Goal: Task Accomplishment & Management: Use online tool/utility

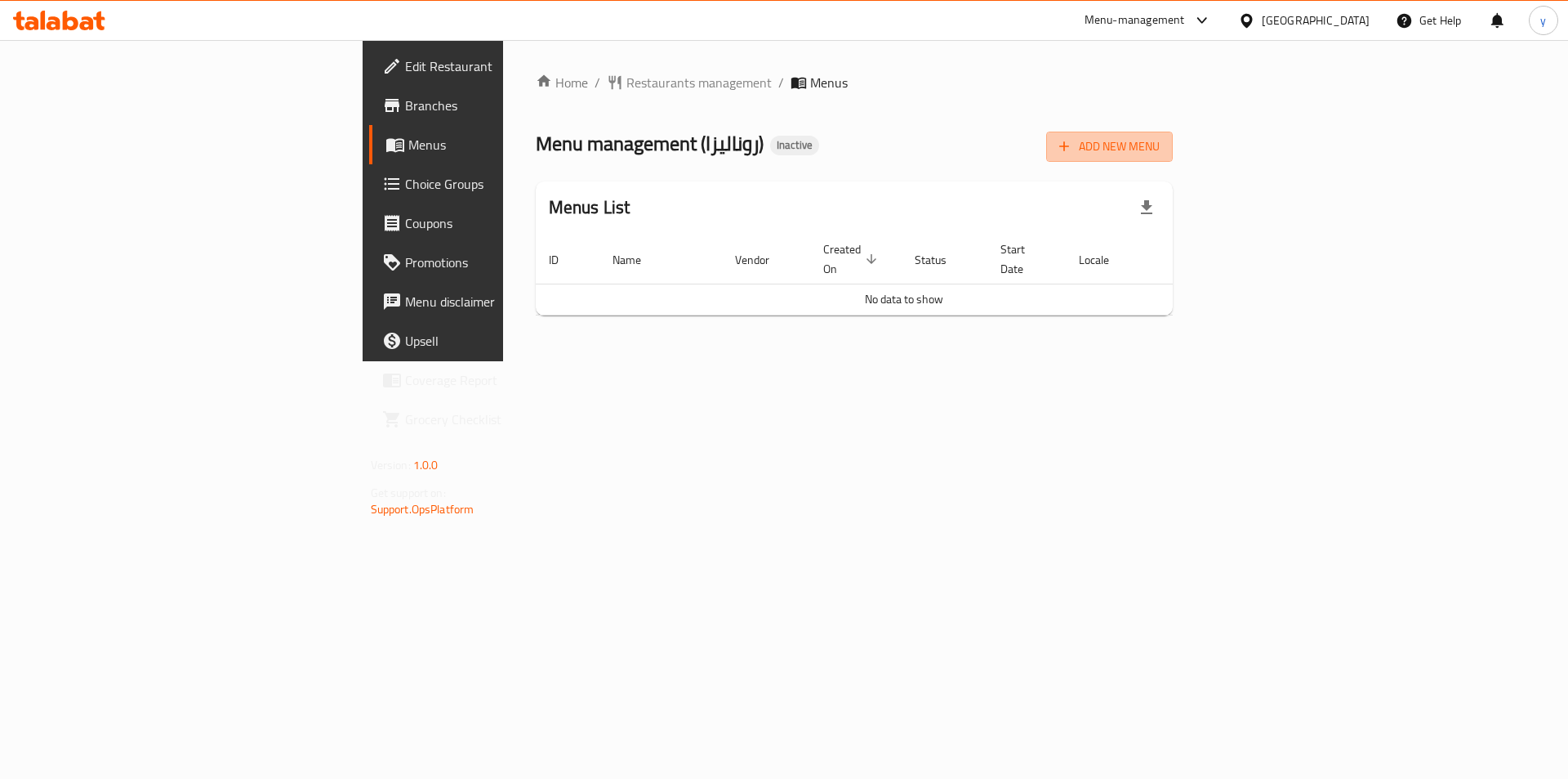
click at [1160, 146] on span "Add New Menu" at bounding box center [1109, 147] width 101 height 20
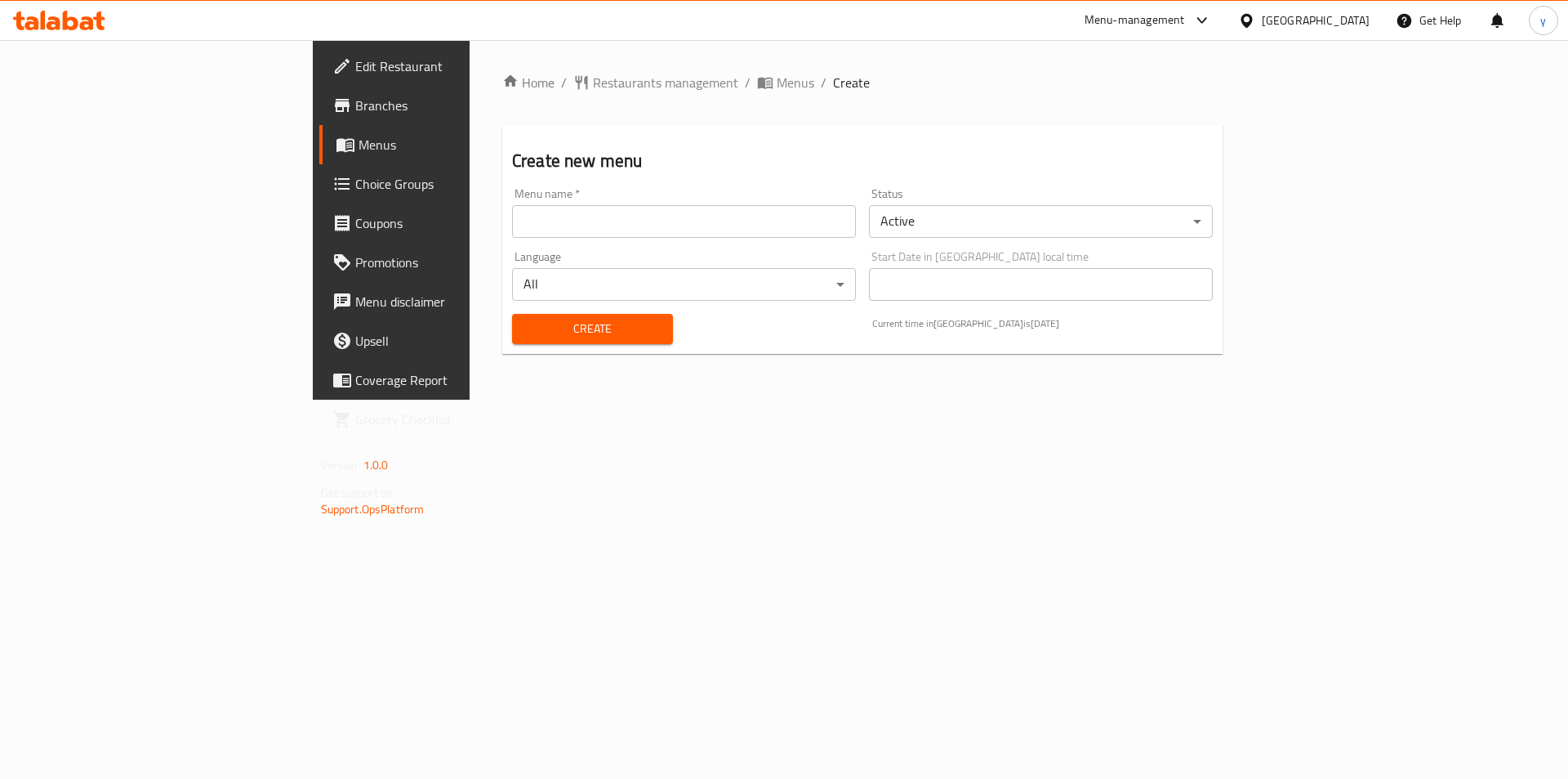
click at [829, 228] on input "text" at bounding box center [684, 221] width 344 height 33
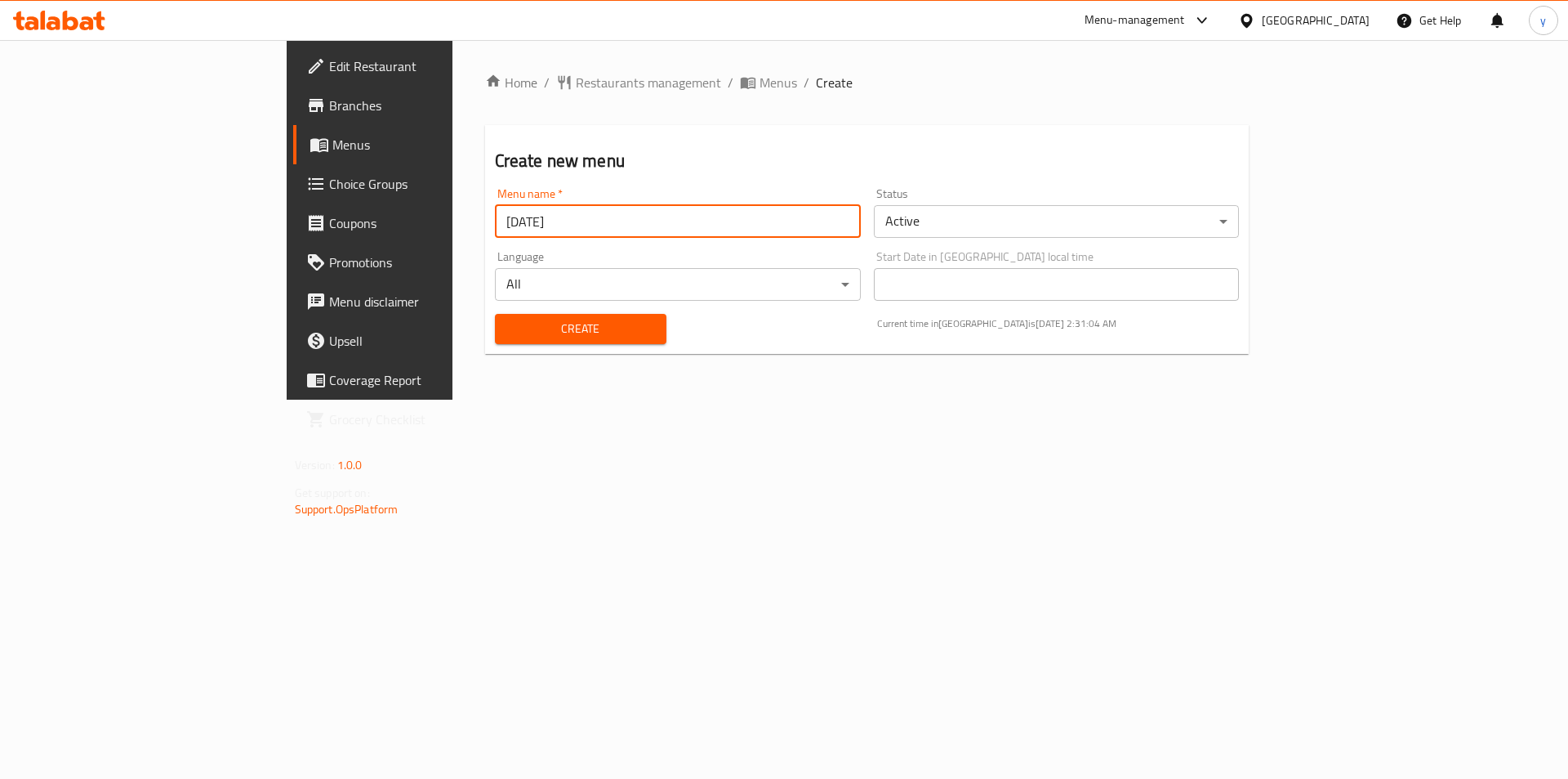
type input "[DATE]"
click at [495, 314] on button "Create" at bounding box center [581, 329] width 171 height 30
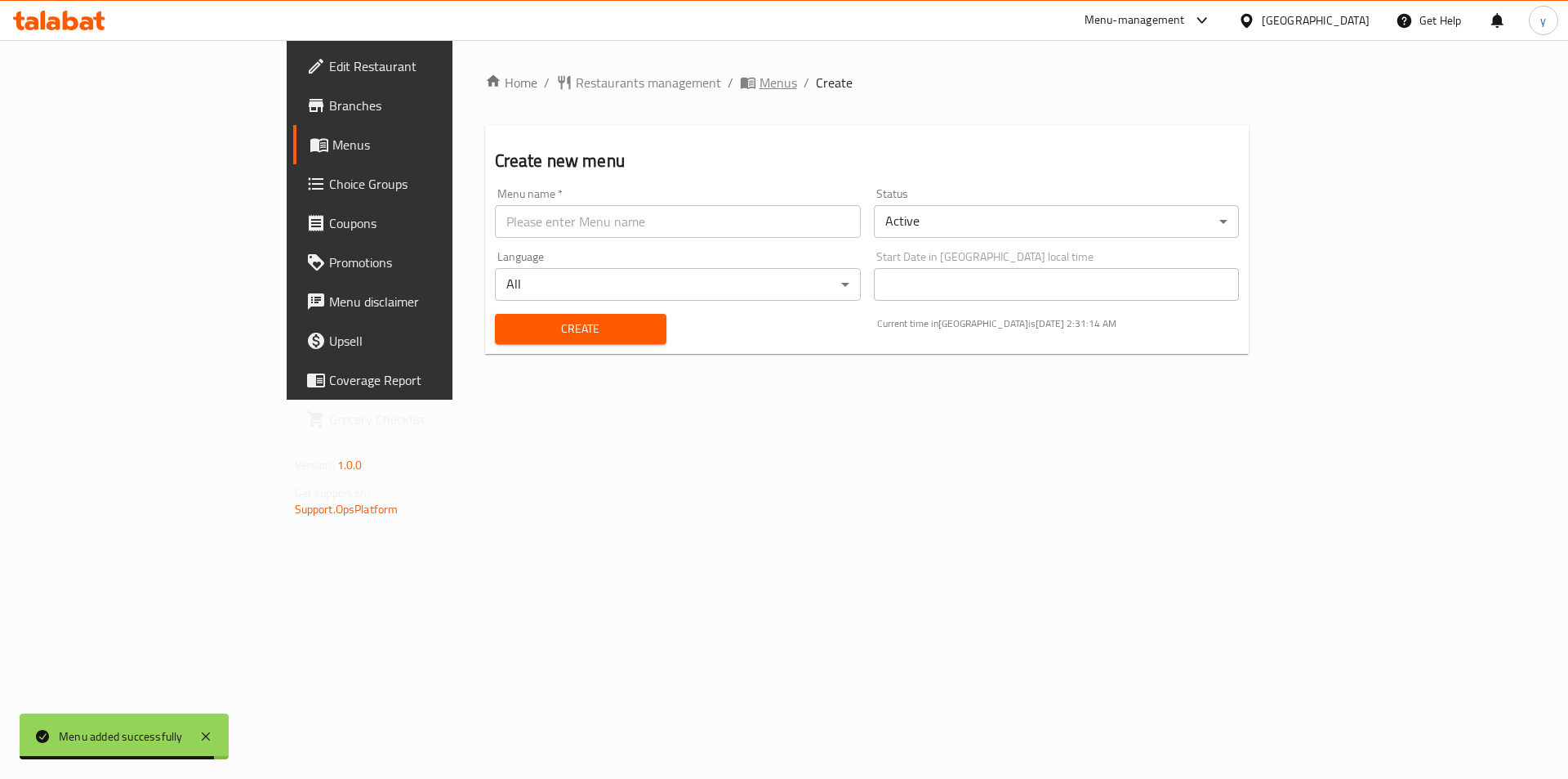
click at [740, 83] on icon "breadcrumb" at bounding box center [748, 83] width 16 height 16
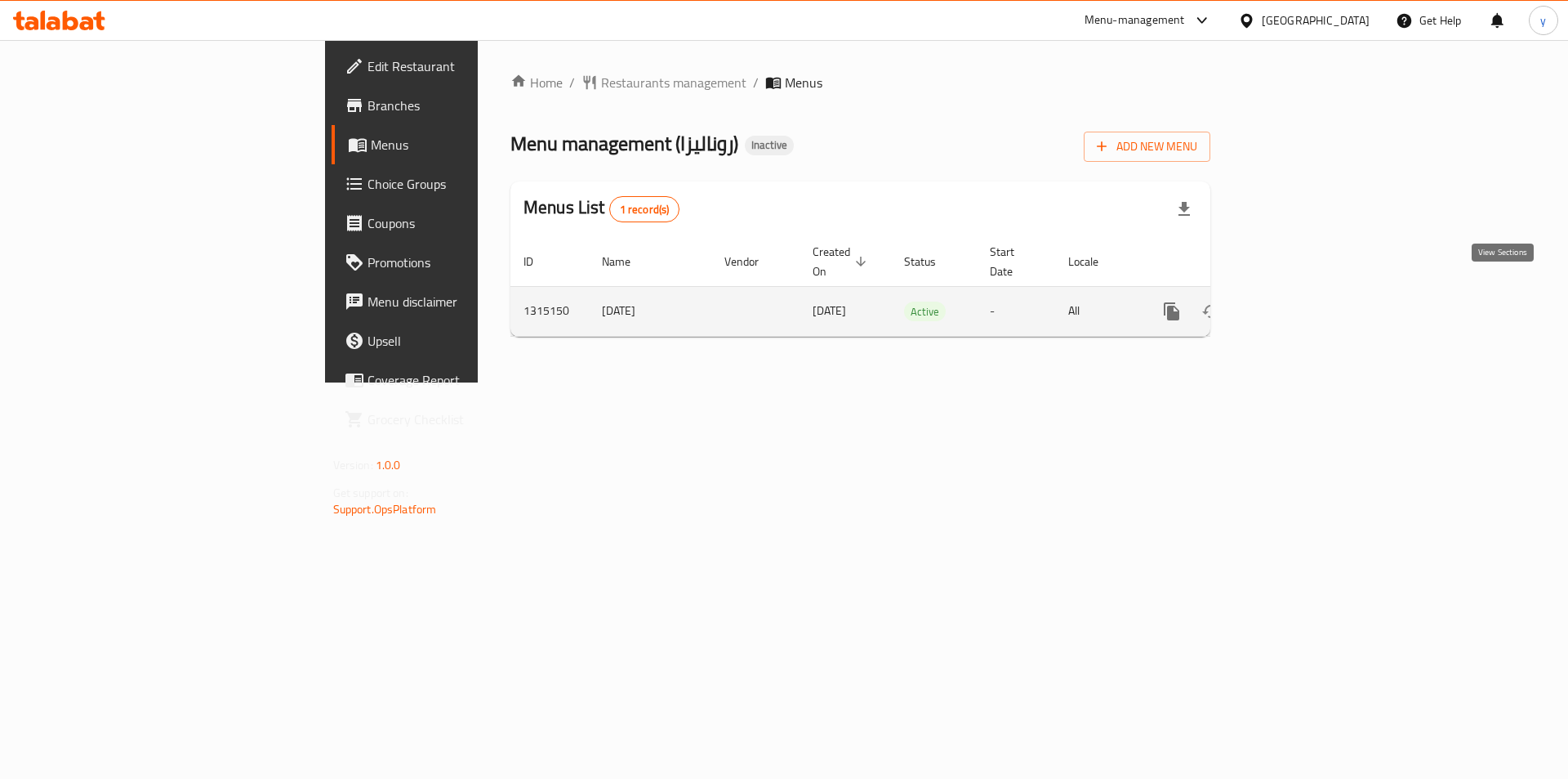
click at [1300, 301] on icon "enhanced table" at bounding box center [1290, 311] width 20 height 20
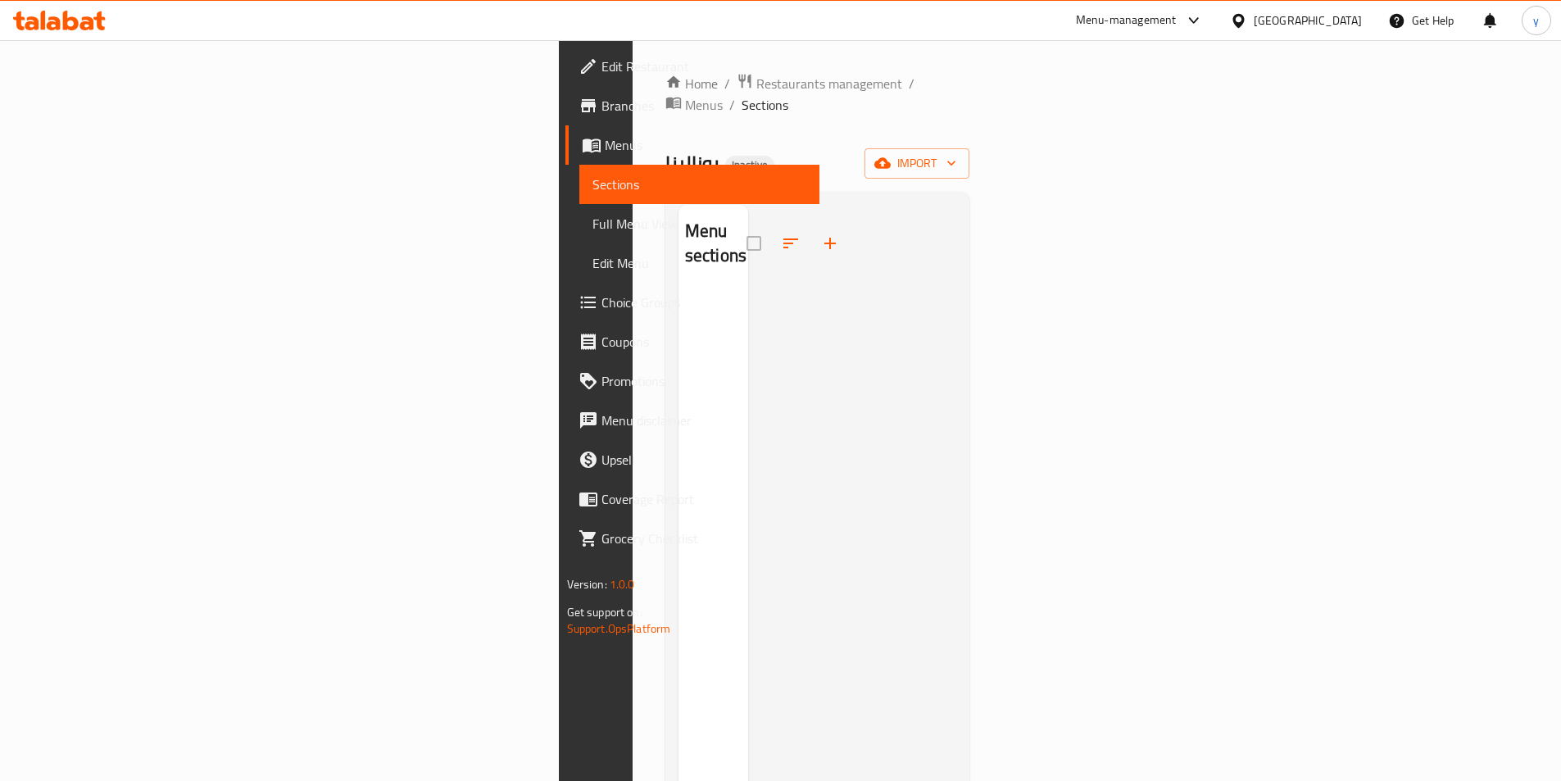
click at [1003, 134] on div "Home / Restaurants management / Menus / Sections روناليزا Inactive import Menu …" at bounding box center [818, 536] width 370 height 992
click at [960, 155] on icon "button" at bounding box center [951, 163] width 16 height 16
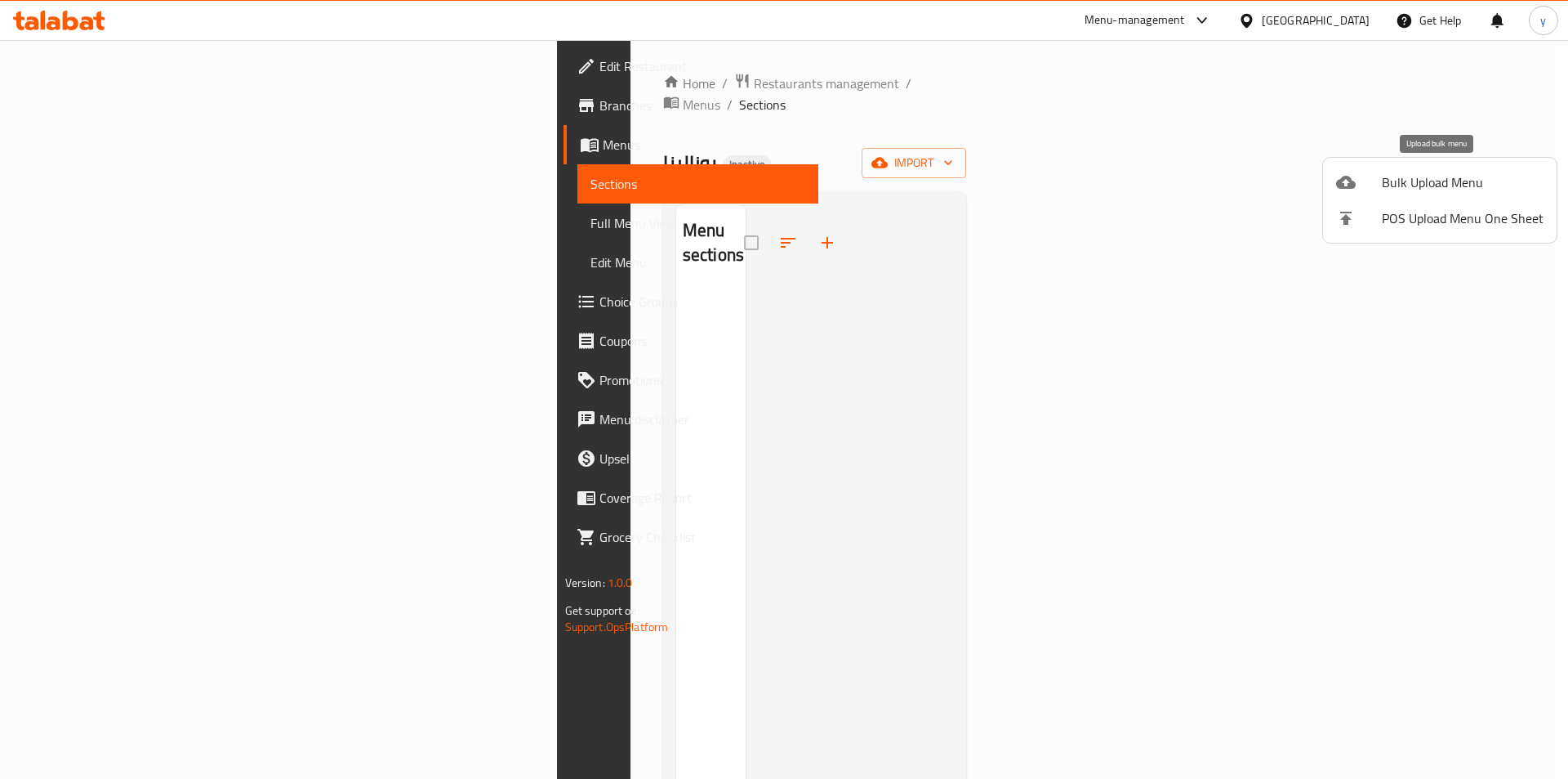
click at [1449, 188] on span "Bulk Upload Menu" at bounding box center [1462, 183] width 161 height 20
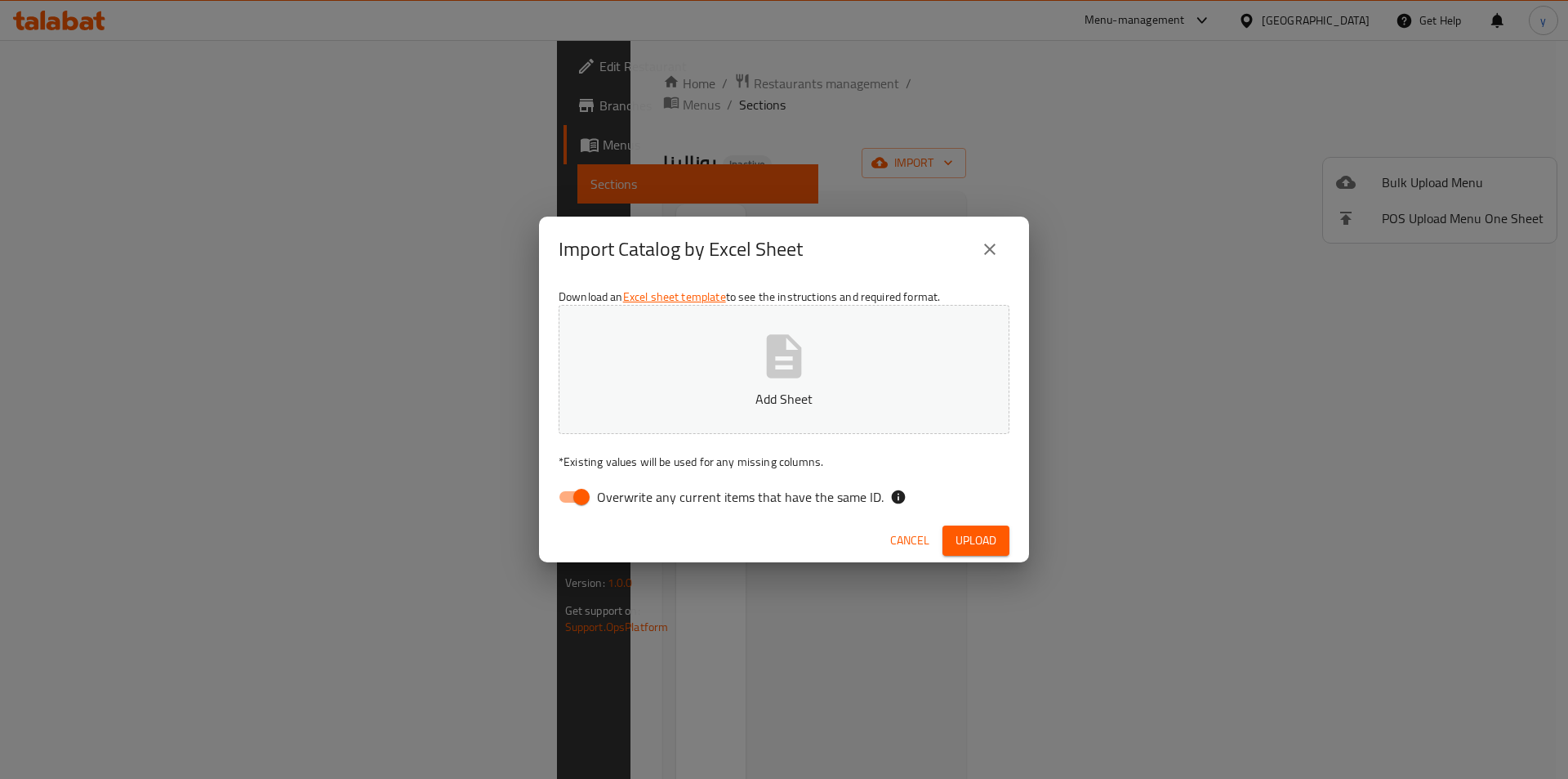
click at [745, 518] on div "Download an Excel sheet template to see the instructions and required format. A…" at bounding box center [784, 401] width 490 height 237
click at [745, 496] on span "Overwrite any current items that have the same ID." at bounding box center [741, 497] width 287 height 20
click at [628, 496] on input "Overwrite any current items that have the same ID." at bounding box center [581, 497] width 93 height 31
checkbox input "false"
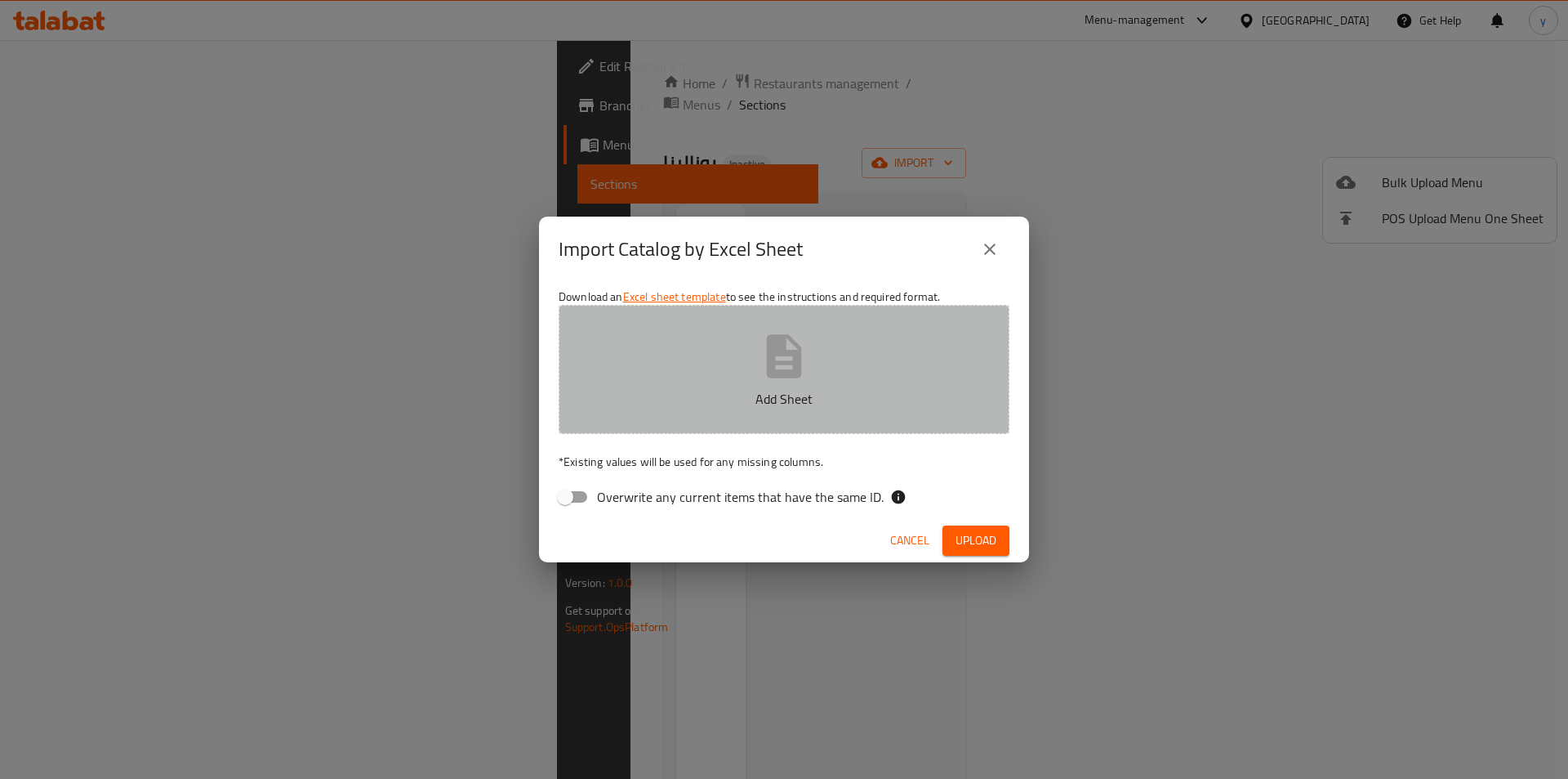
click at [717, 368] on button "Add Sheet" at bounding box center [784, 369] width 451 height 129
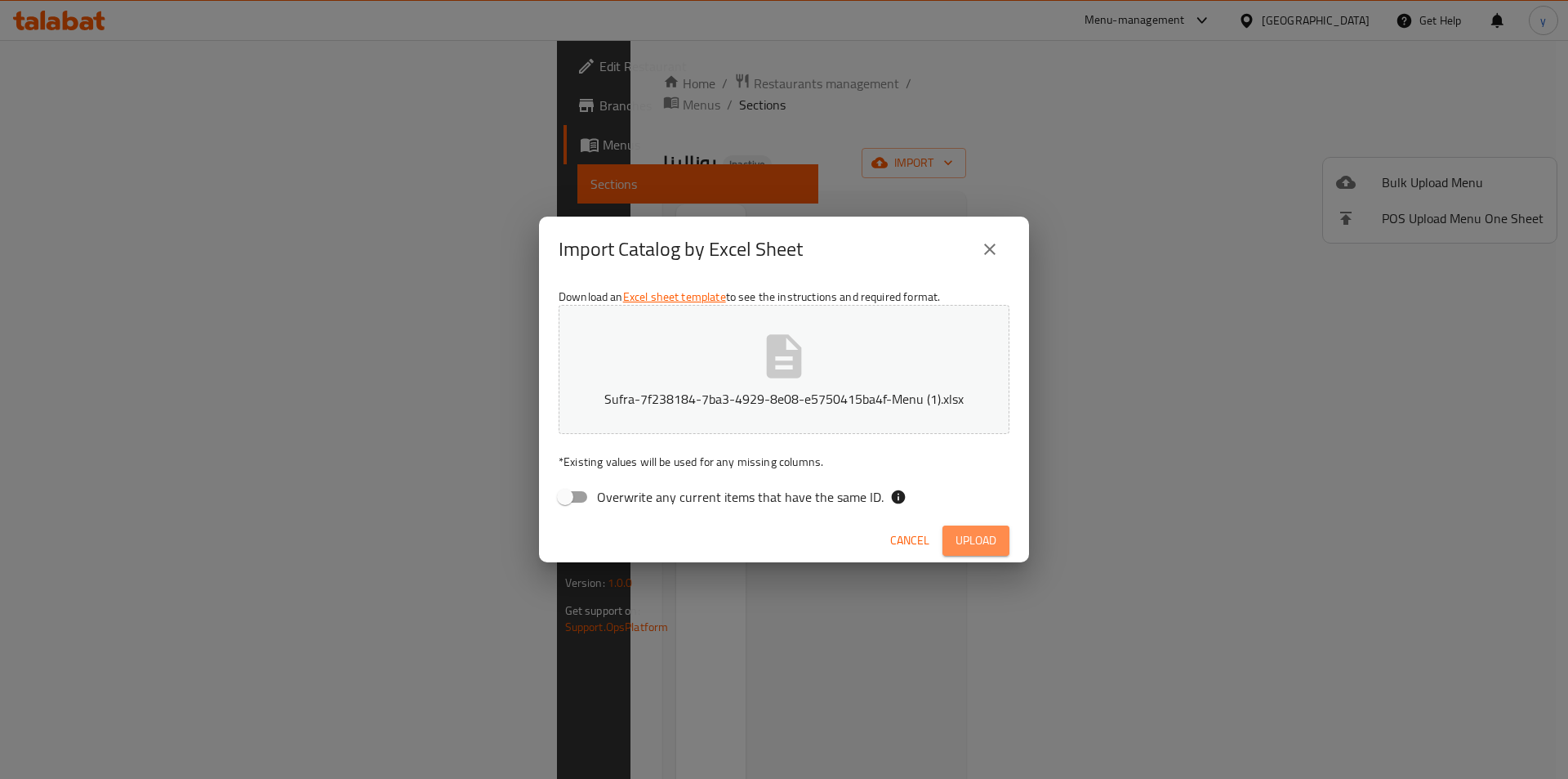
click at [975, 541] on span "Upload" at bounding box center [976, 541] width 41 height 20
click at [999, 538] on button "Upload" at bounding box center [976, 541] width 67 height 30
click at [902, 542] on span "Cancel" at bounding box center [909, 541] width 39 height 20
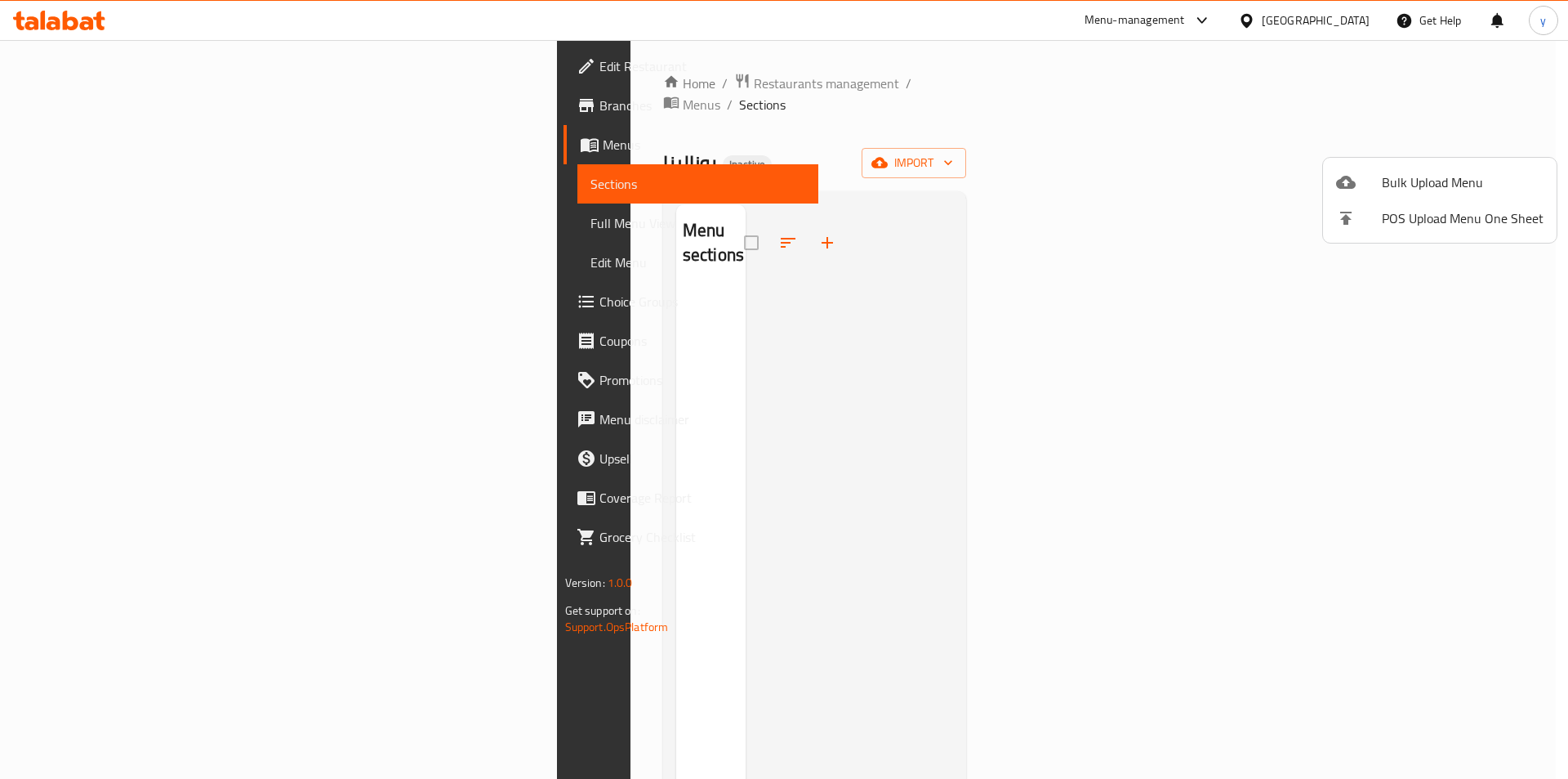
click at [1399, 184] on span "Bulk Upload Menu" at bounding box center [1462, 183] width 161 height 20
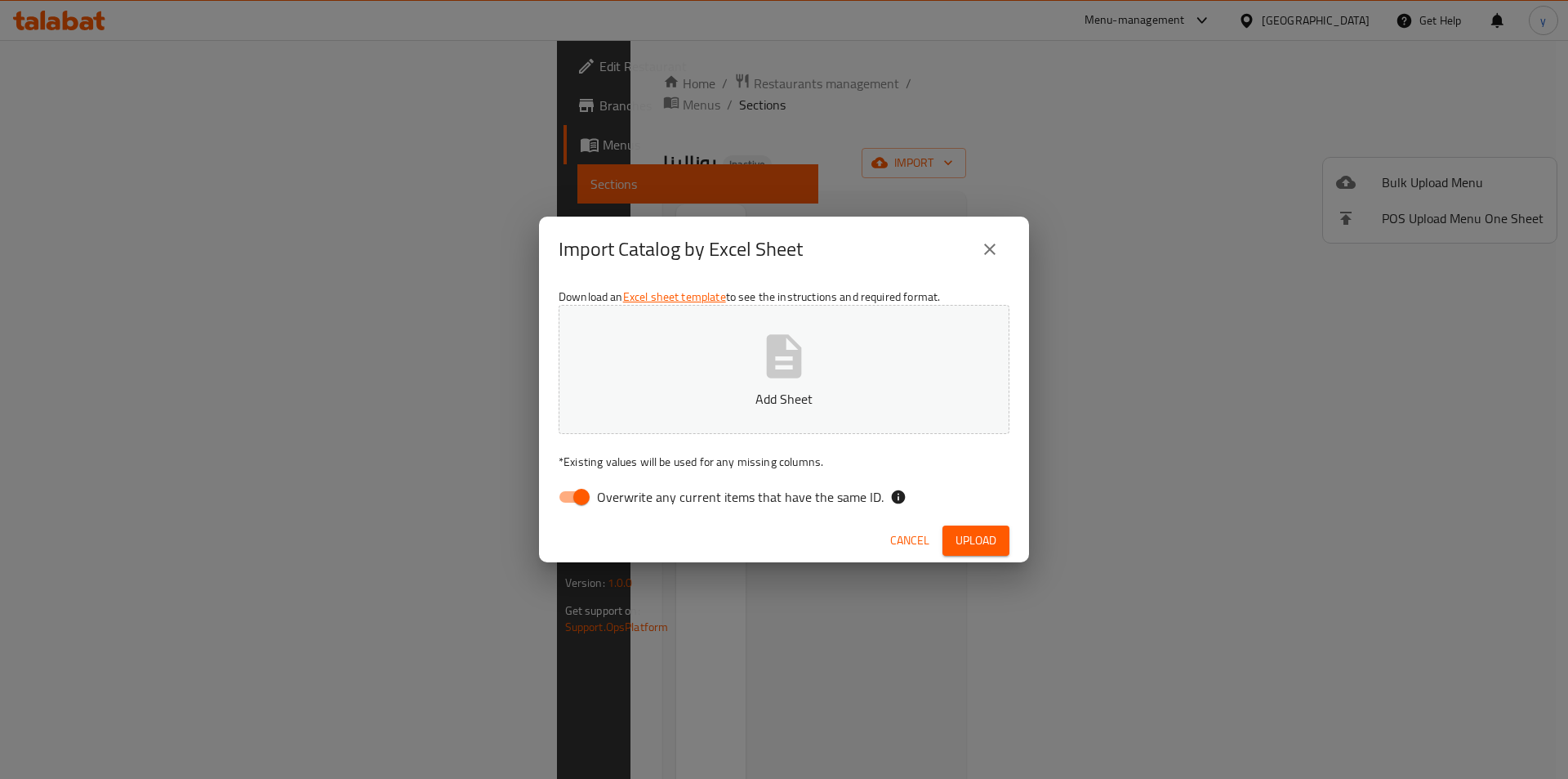
click at [698, 498] on span "Overwrite any current items that have the same ID." at bounding box center [741, 497] width 287 height 20
click at [628, 498] on input "Overwrite any current items that have the same ID." at bounding box center [581, 497] width 93 height 31
checkbox input "false"
click at [766, 396] on p "Add Sheet" at bounding box center [784, 399] width 401 height 20
click at [1013, 545] on div "Cancel Upload" at bounding box center [784, 540] width 490 height 43
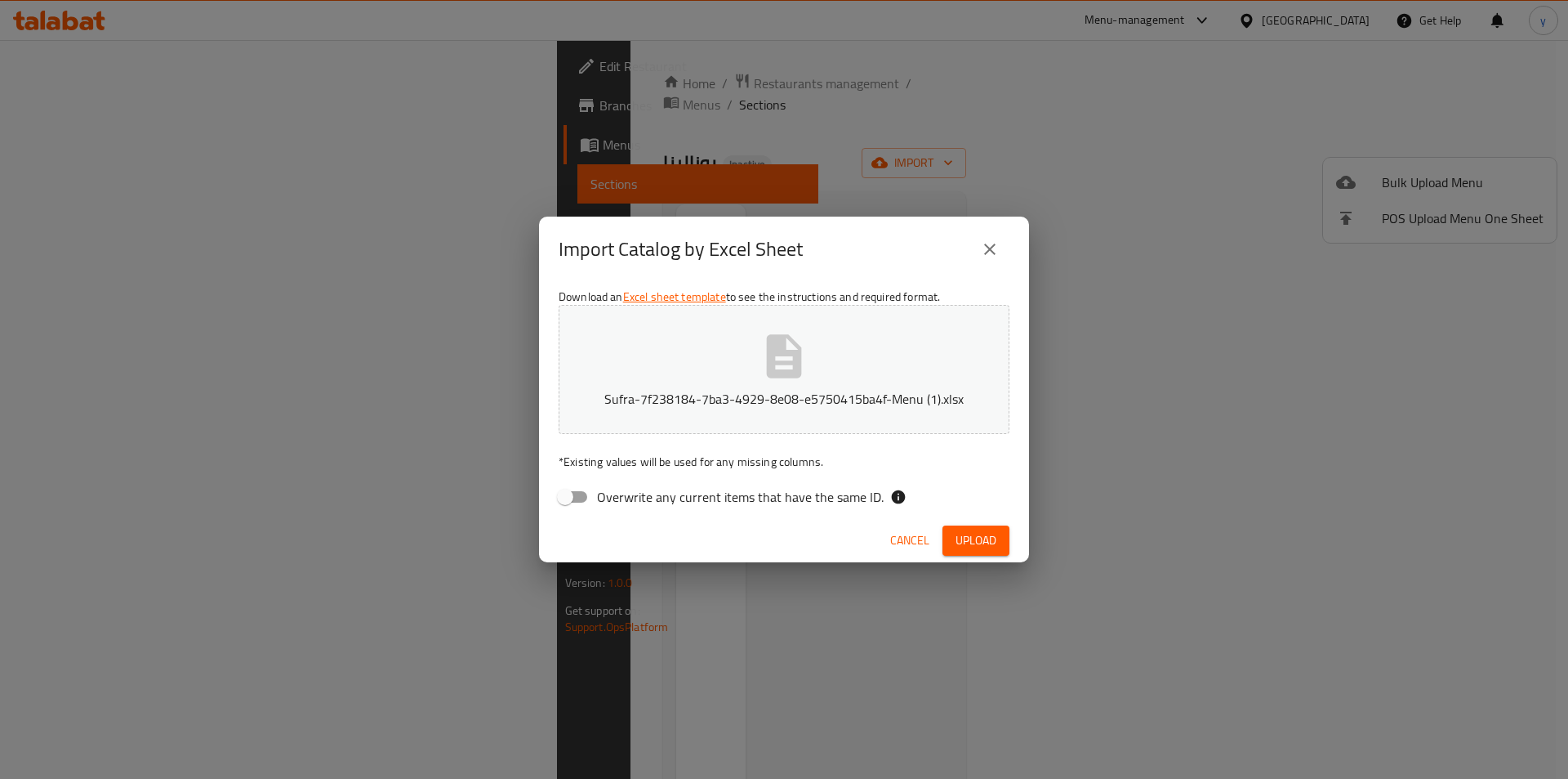
click at [1002, 548] on button "Upload" at bounding box center [976, 541] width 67 height 30
click at [996, 538] on span "Upload" at bounding box center [976, 541] width 41 height 20
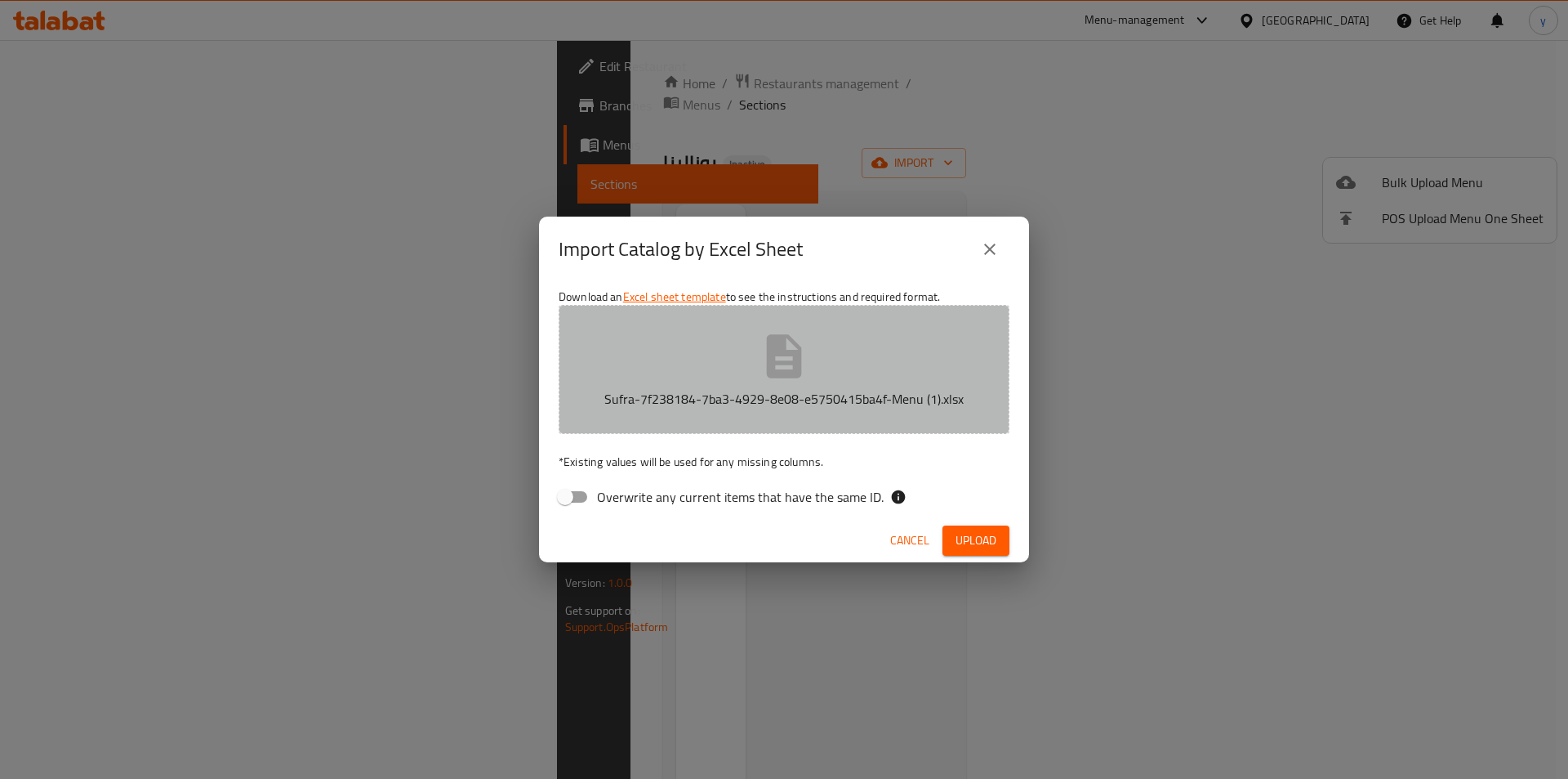
click at [758, 378] on button "Sufra-7f238184-7ba3-4929-8e08-e5750415ba4f-Menu (1).xlsx" at bounding box center [784, 369] width 451 height 129
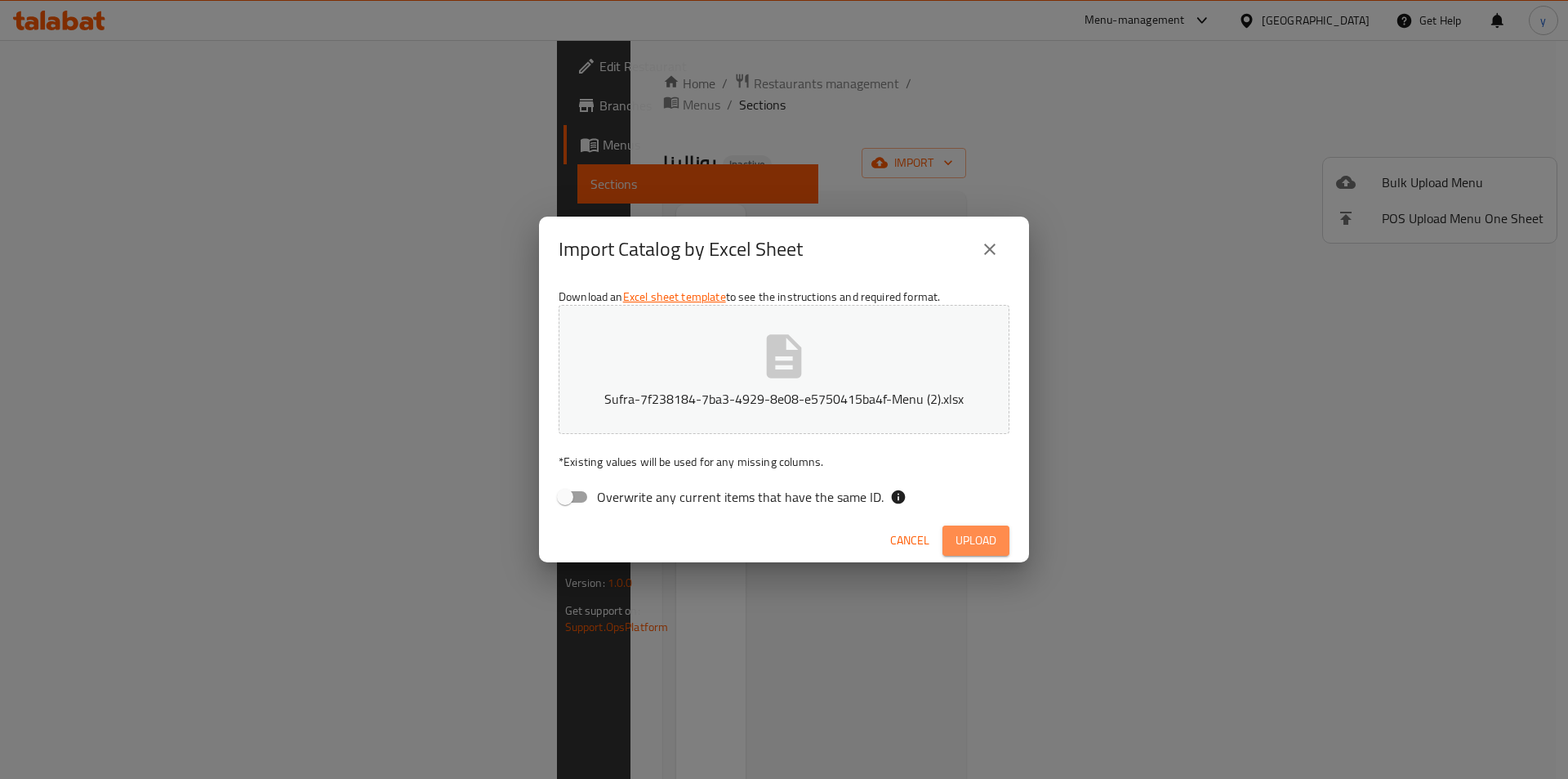
click at [987, 527] on button "Upload" at bounding box center [976, 541] width 67 height 30
click at [922, 546] on span "Cancel" at bounding box center [909, 541] width 39 height 20
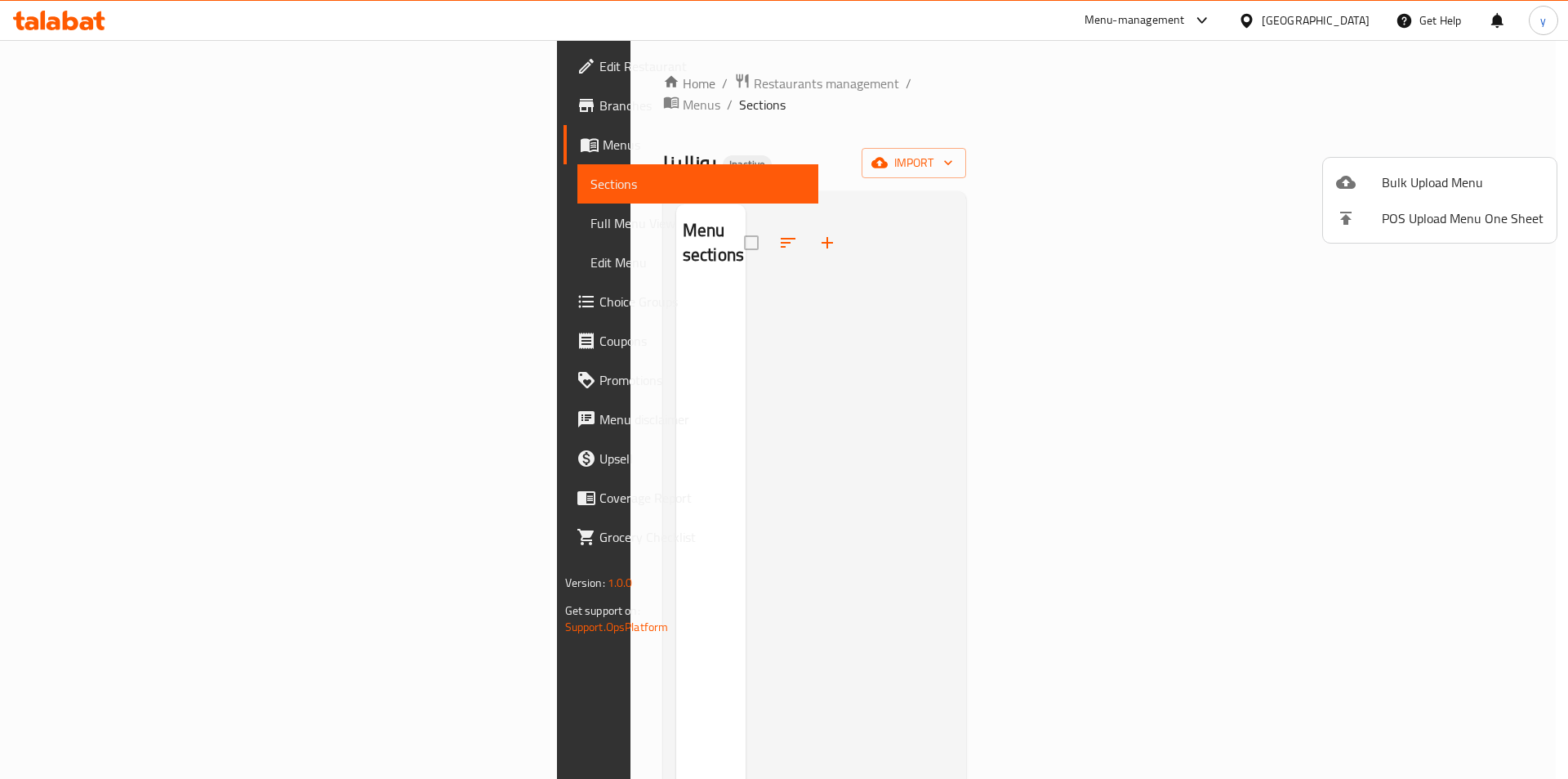
click at [1414, 175] on span "Bulk Upload Menu" at bounding box center [1462, 183] width 161 height 20
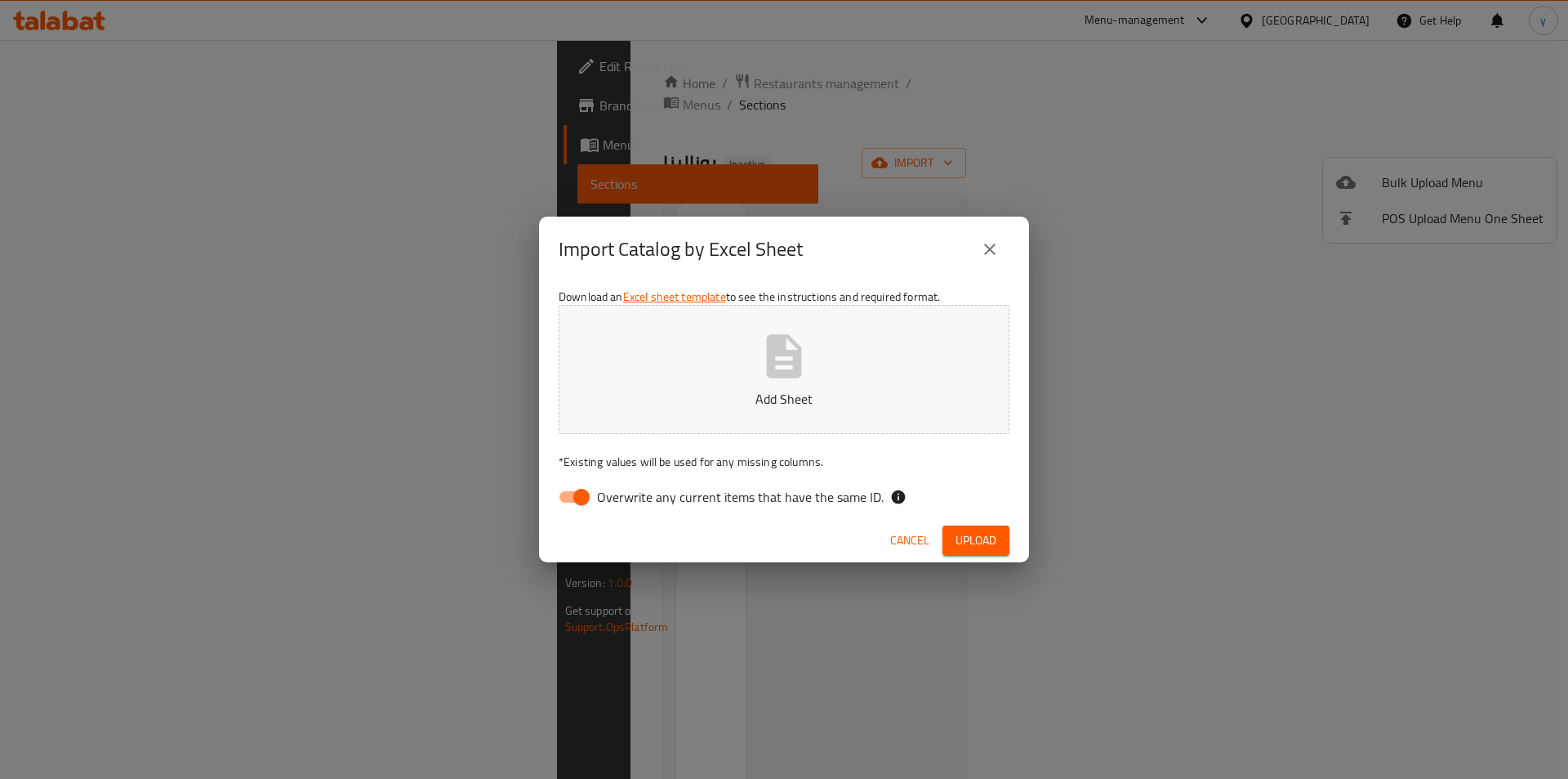
click at [667, 507] on span "Overwrite any current items that have the same ID." at bounding box center [741, 497] width 287 height 20
click at [628, 508] on input "Overwrite any current items that have the same ID." at bounding box center [581, 497] width 93 height 31
checkbox input "false"
click at [759, 405] on p "Add Sheet" at bounding box center [784, 399] width 401 height 20
click at [961, 546] on span "Upload" at bounding box center [976, 541] width 41 height 20
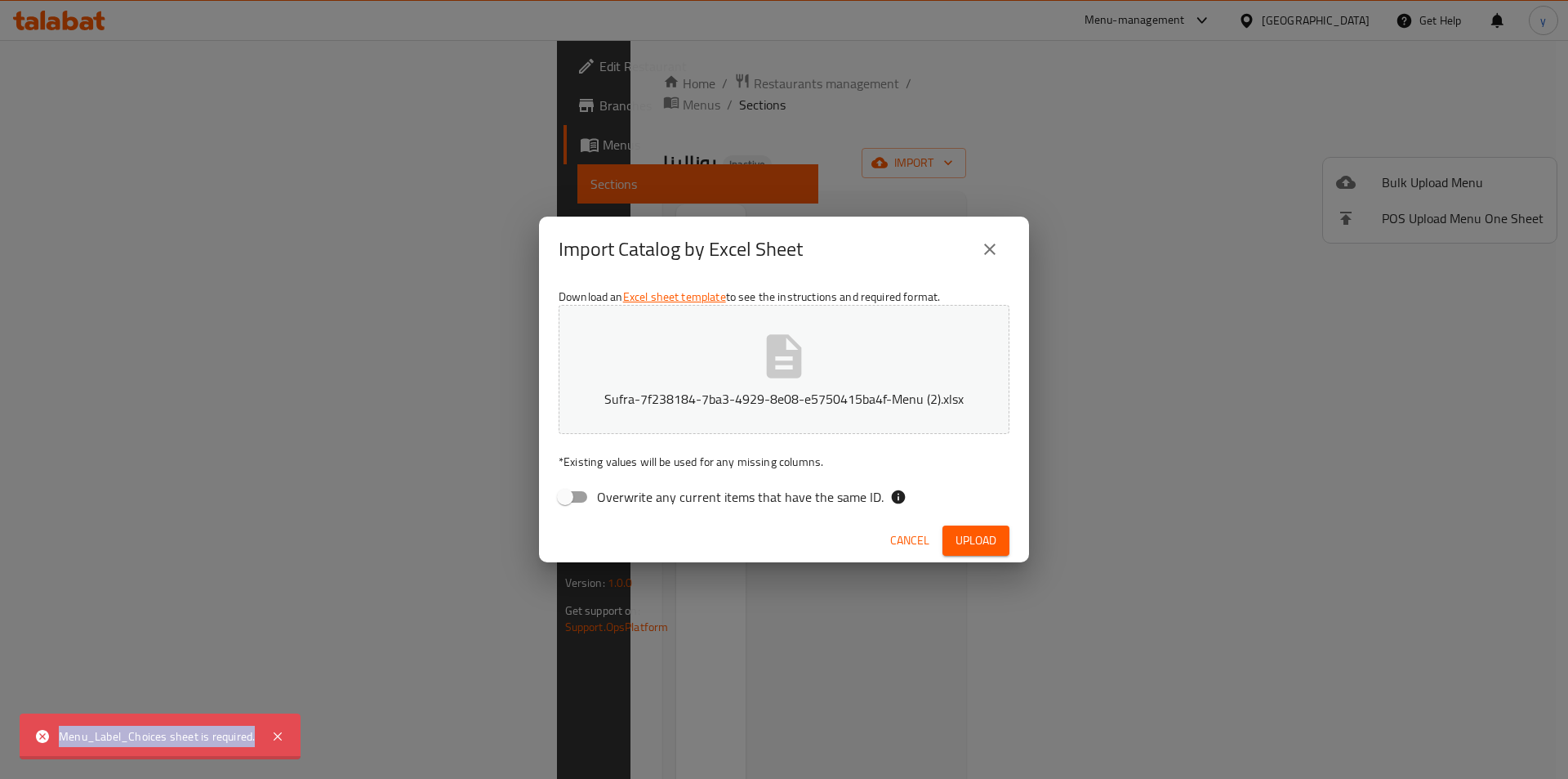
drag, startPoint x: 53, startPoint y: 732, endPoint x: 259, endPoint y: 746, distance: 206.5
click at [259, 746] on div "Menu_Label_Choices sheet is required." at bounding box center [160, 736] width 281 height 46
copy div "Menu_Label_Choices sheet is required."
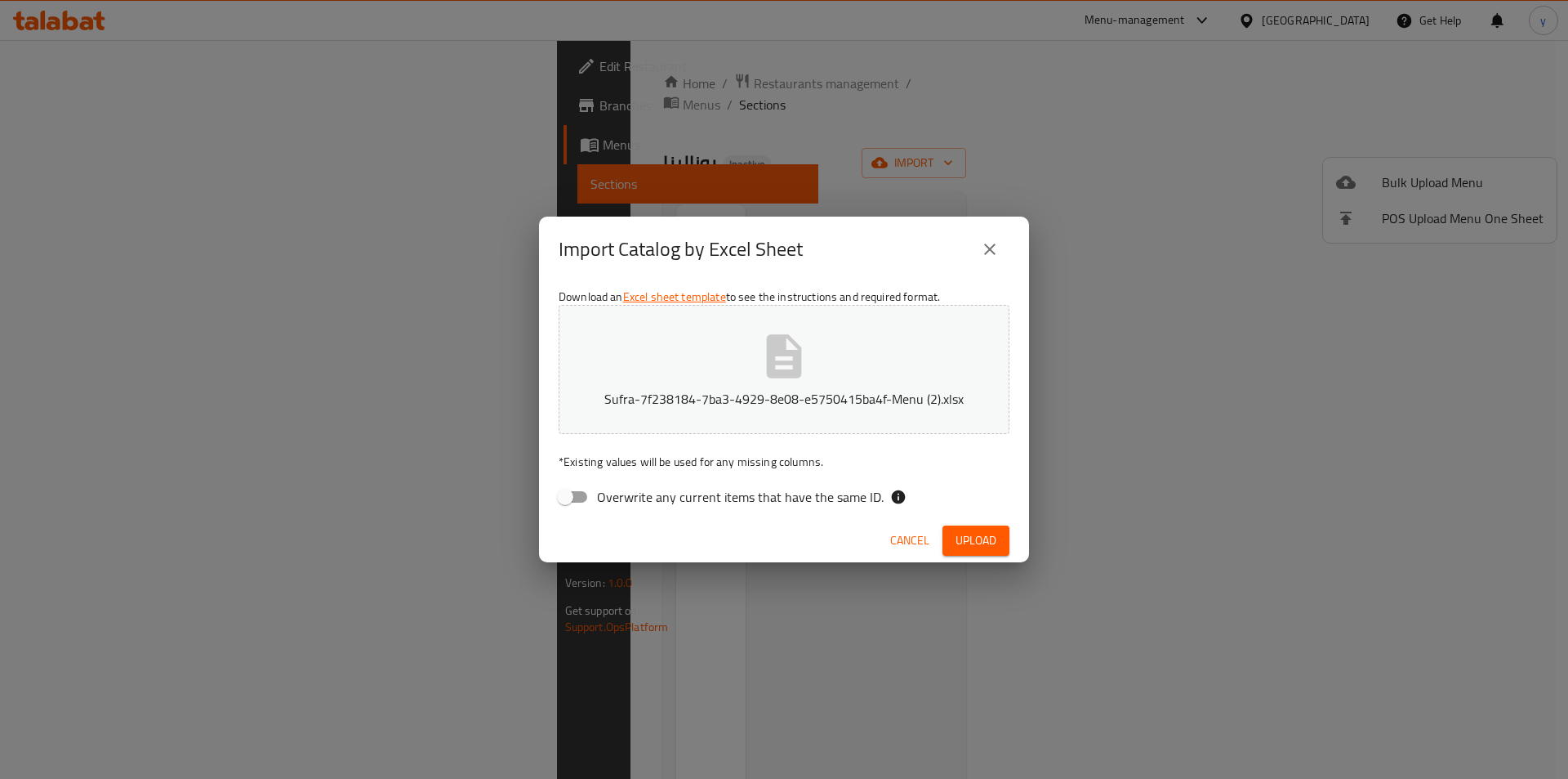
click at [726, 357] on button "Sufra-7f238184-7ba3-4929-8e08-e5750415ba4f-Menu (2).xlsx" at bounding box center [784, 369] width 451 height 129
click at [974, 546] on span "Upload" at bounding box center [976, 541] width 41 height 20
click at [977, 539] on span "Upload" at bounding box center [976, 541] width 41 height 20
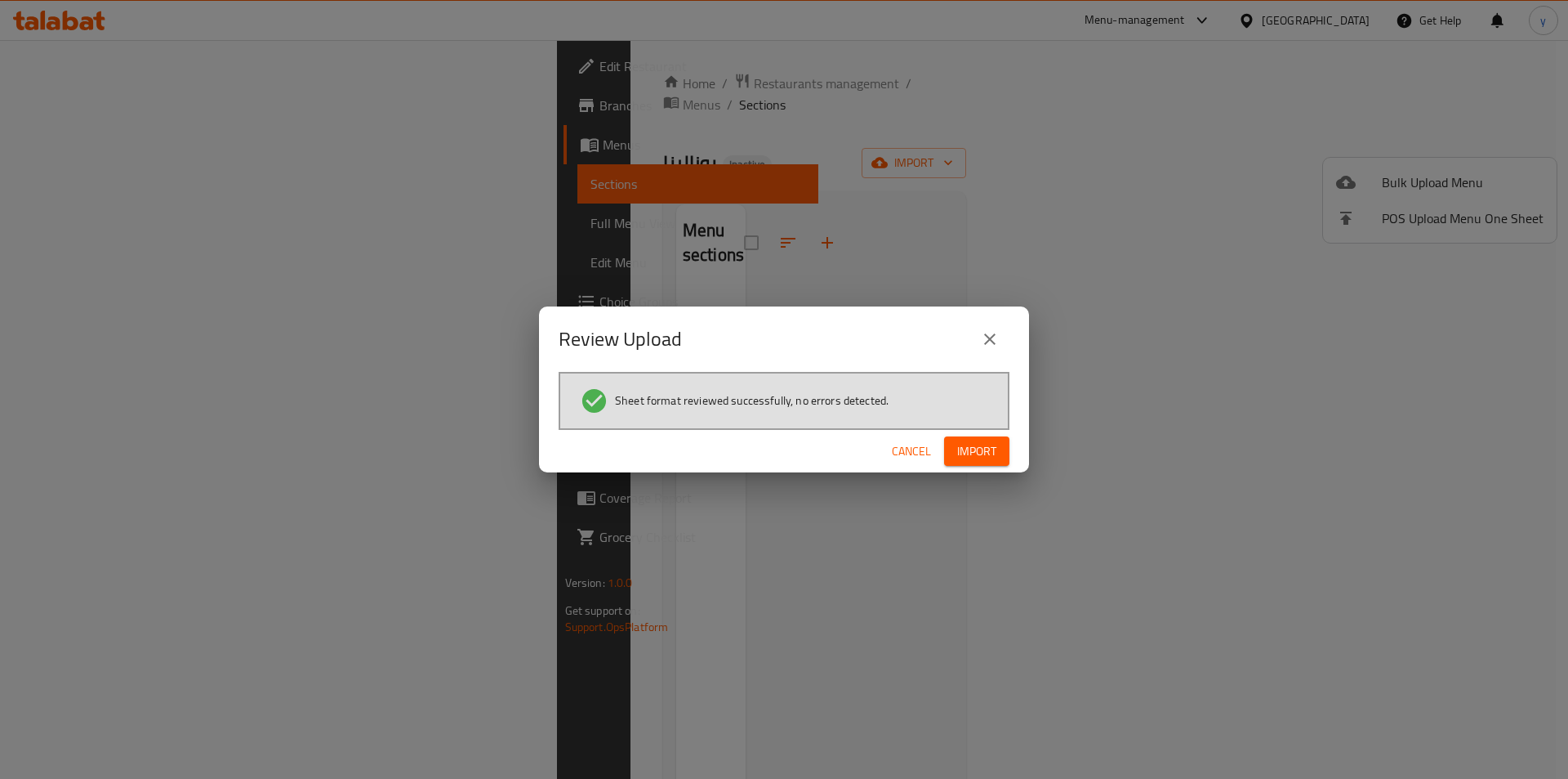
click at [982, 500] on div "Review Upload Sheet format reviewed successfully, no errors detected. Cancel Im…" at bounding box center [784, 389] width 1568 height 779
click at [968, 466] on button "Import" at bounding box center [977, 452] width 66 height 30
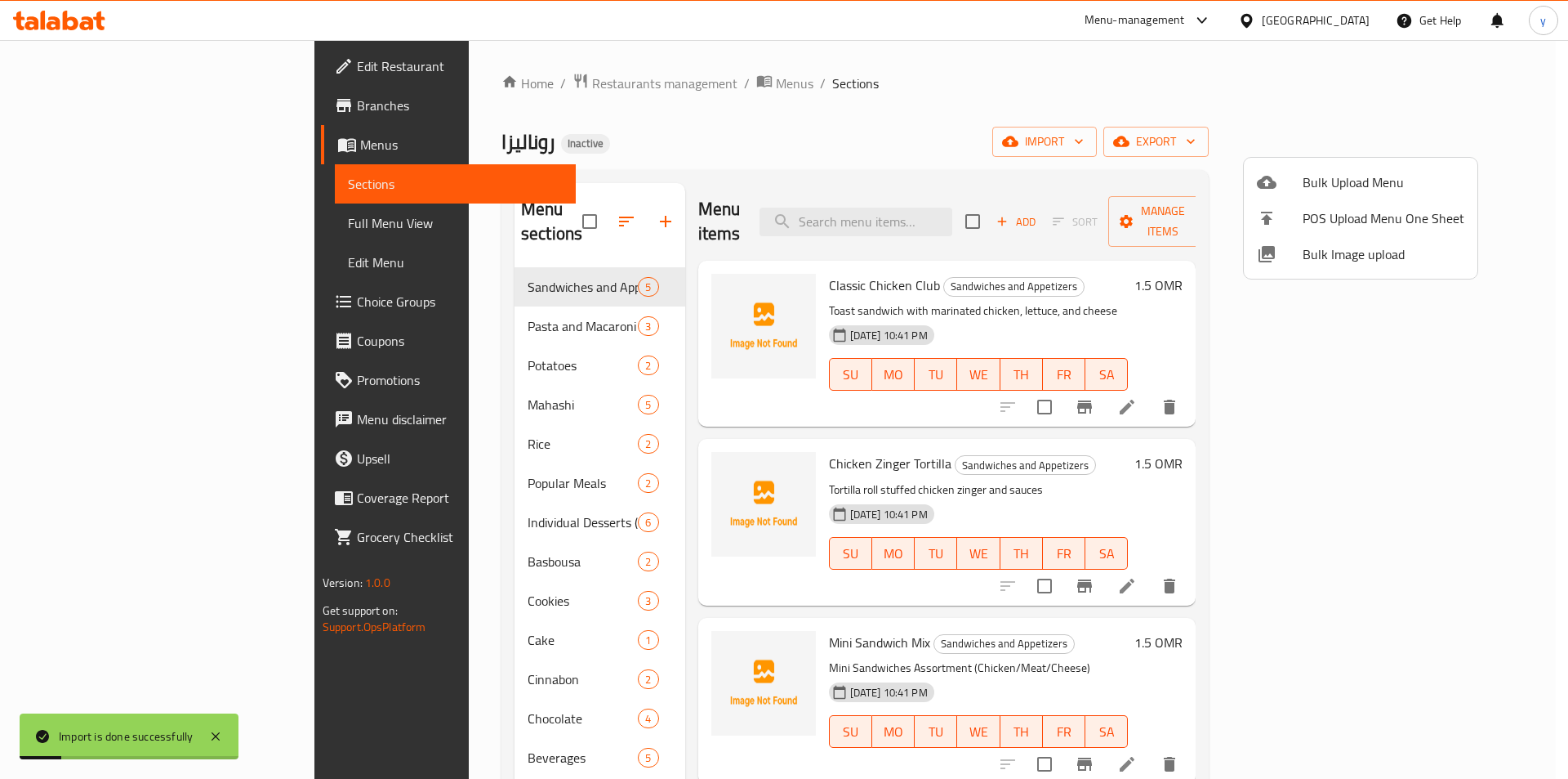
click at [107, 219] on div at bounding box center [784, 389] width 1568 height 779
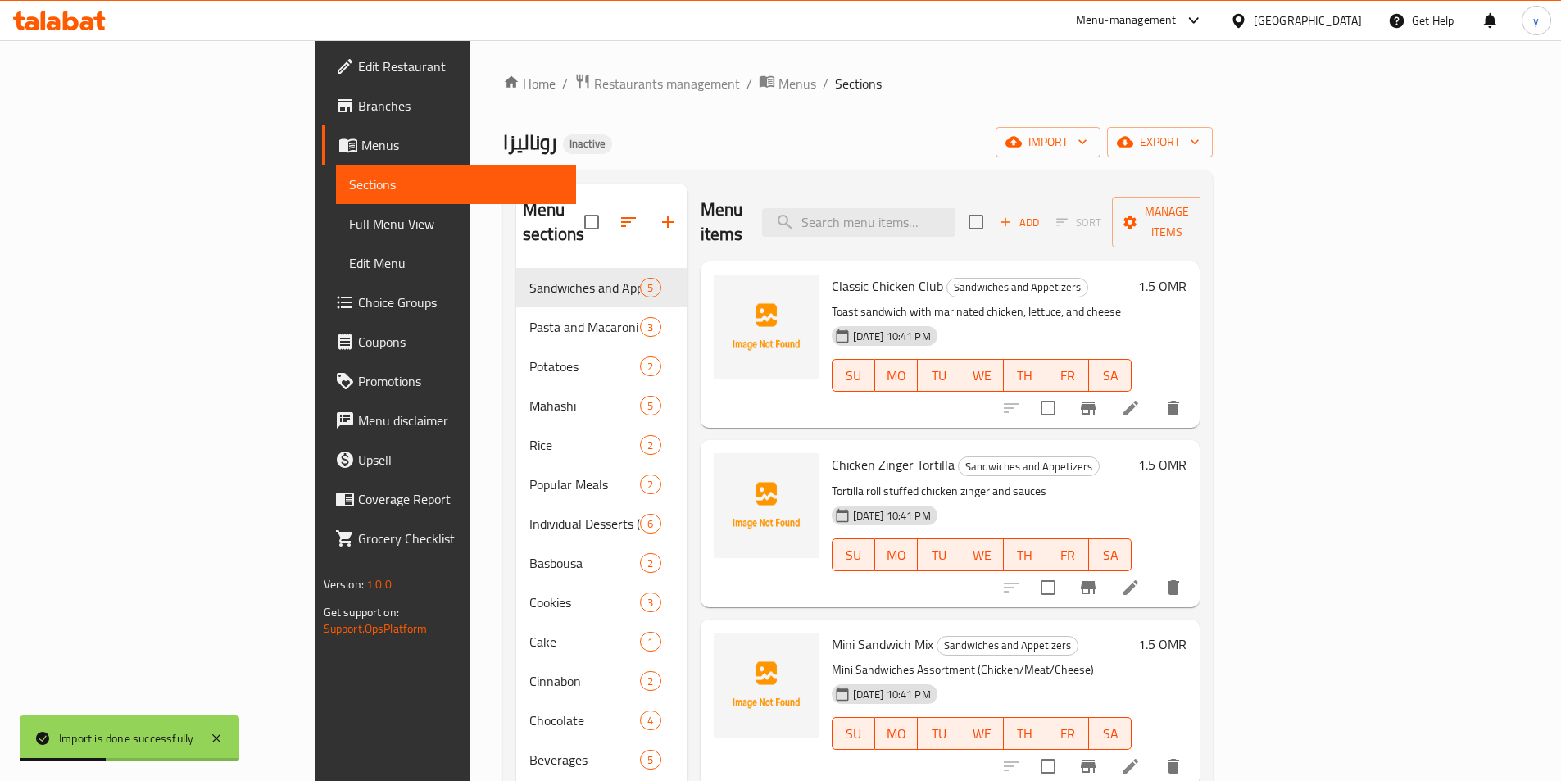
click at [349, 220] on span "Full Menu View" at bounding box center [456, 224] width 214 height 20
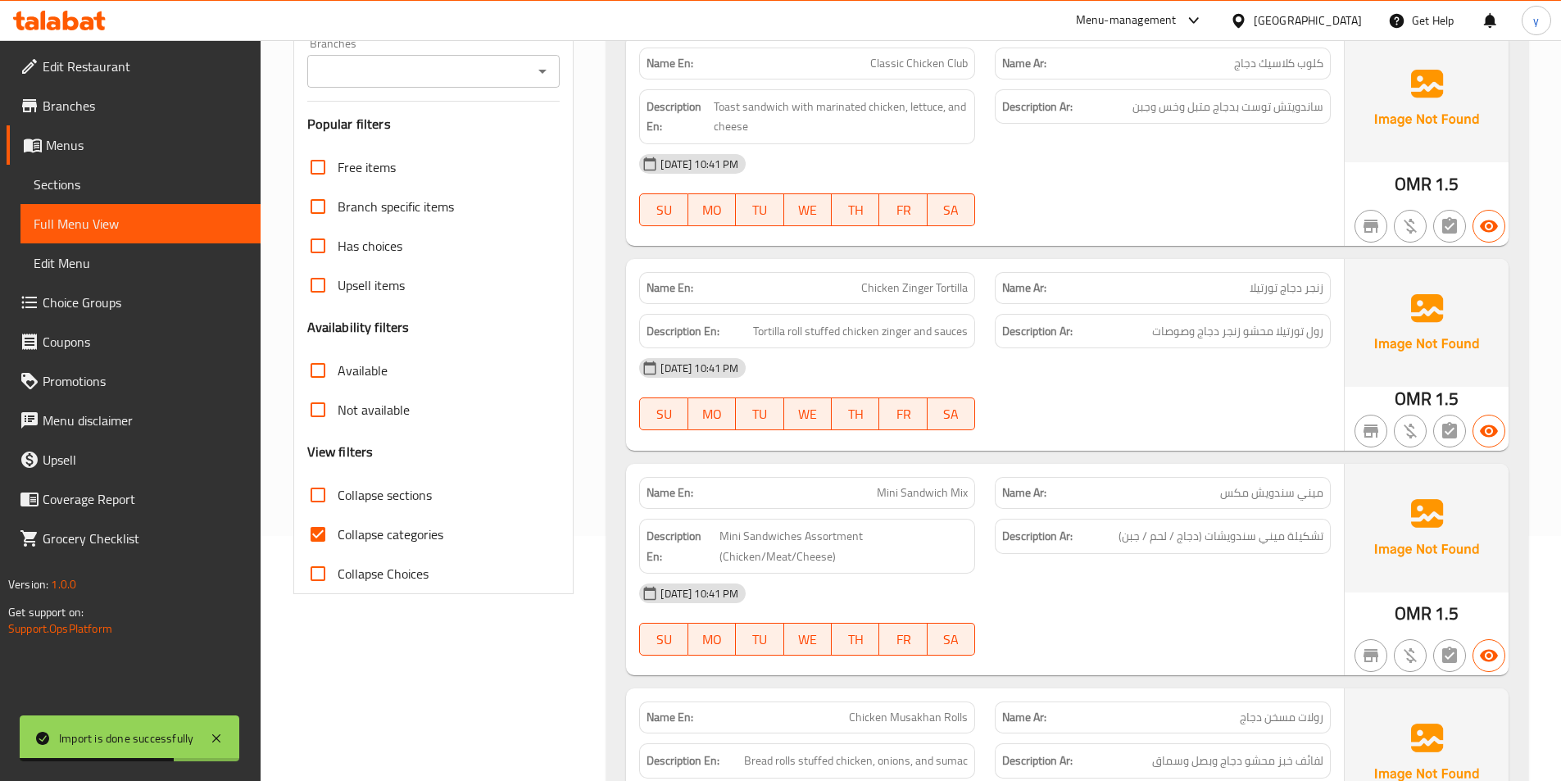
scroll to position [246, 0]
click at [325, 544] on input "Collapse categories" at bounding box center [317, 533] width 39 height 39
checkbox input "false"
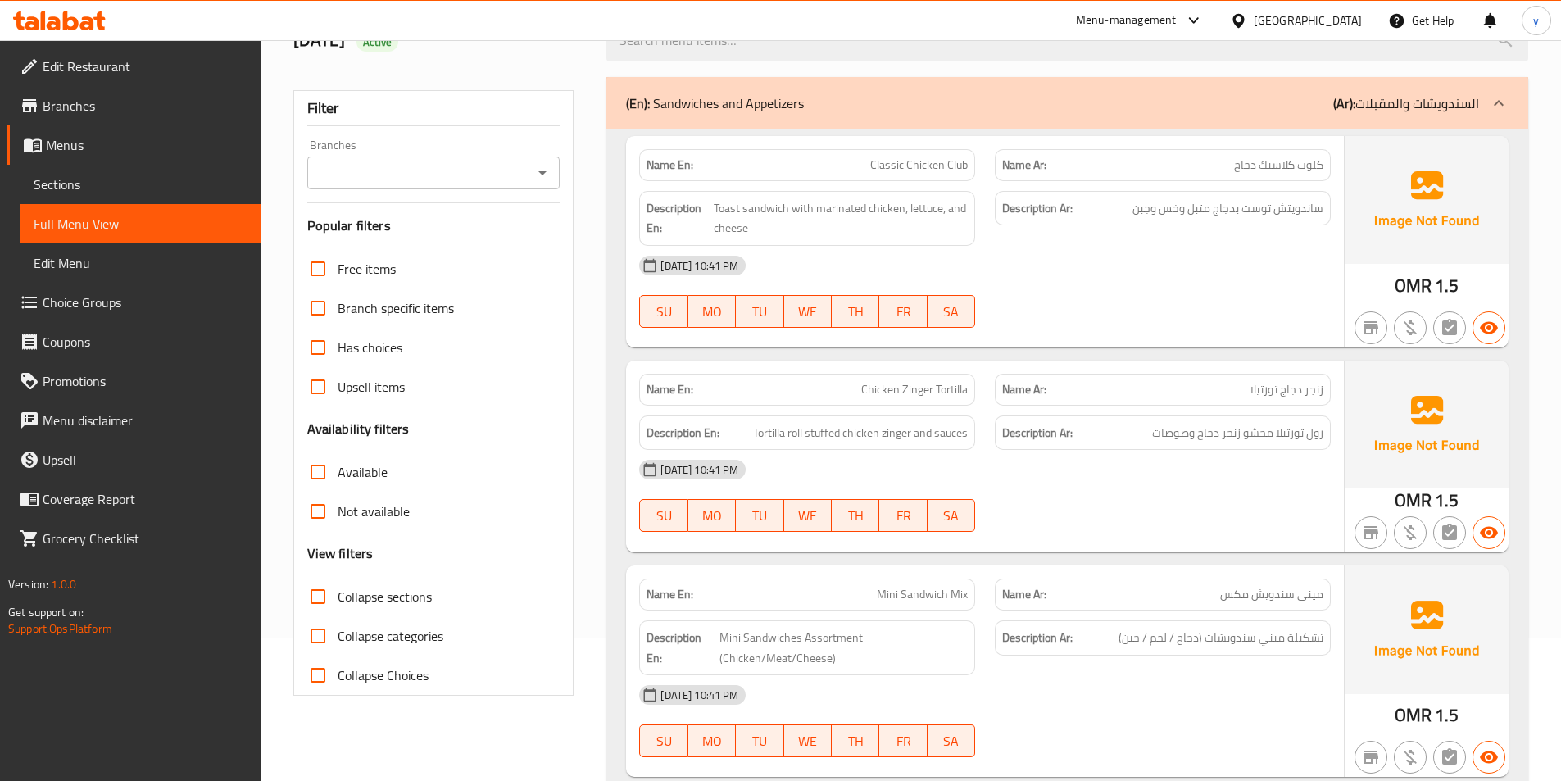
scroll to position [0, 0]
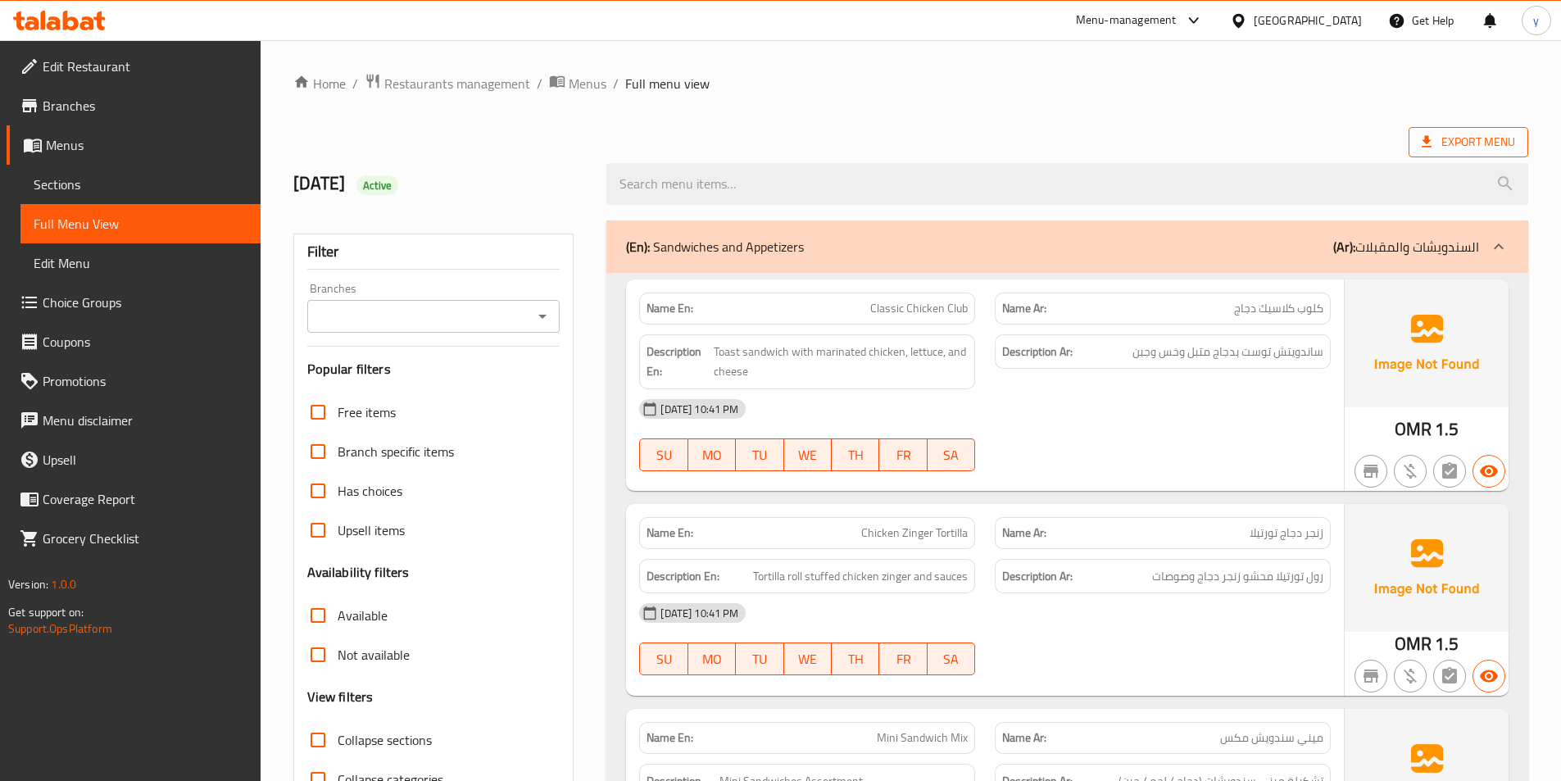
click at [1446, 150] on span "Export Menu" at bounding box center [1468, 142] width 93 height 20
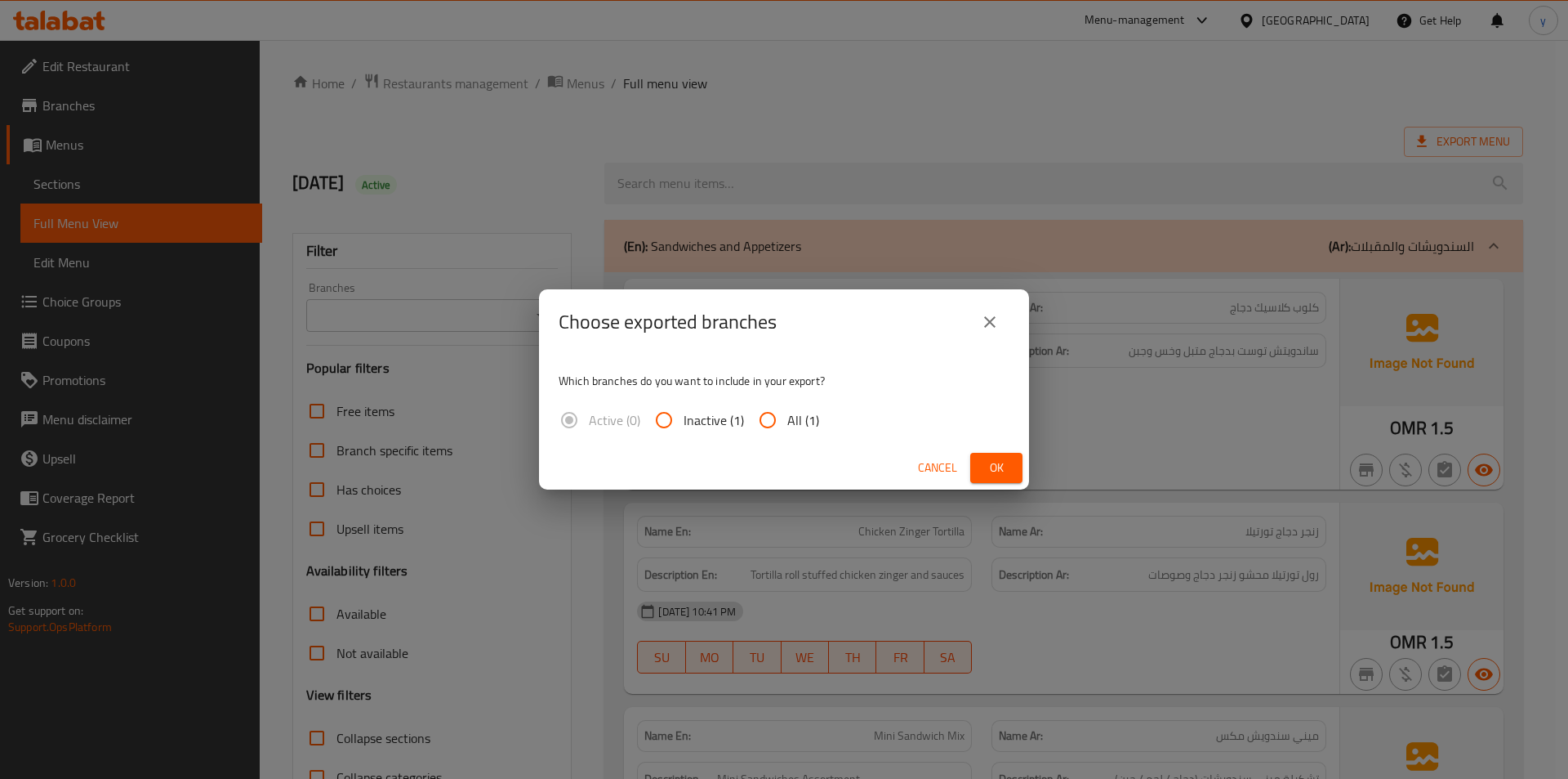
click at [772, 435] on input "All (1)" at bounding box center [768, 420] width 39 height 39
radio input "true"
click at [1006, 465] on span "Ok" at bounding box center [997, 468] width 26 height 20
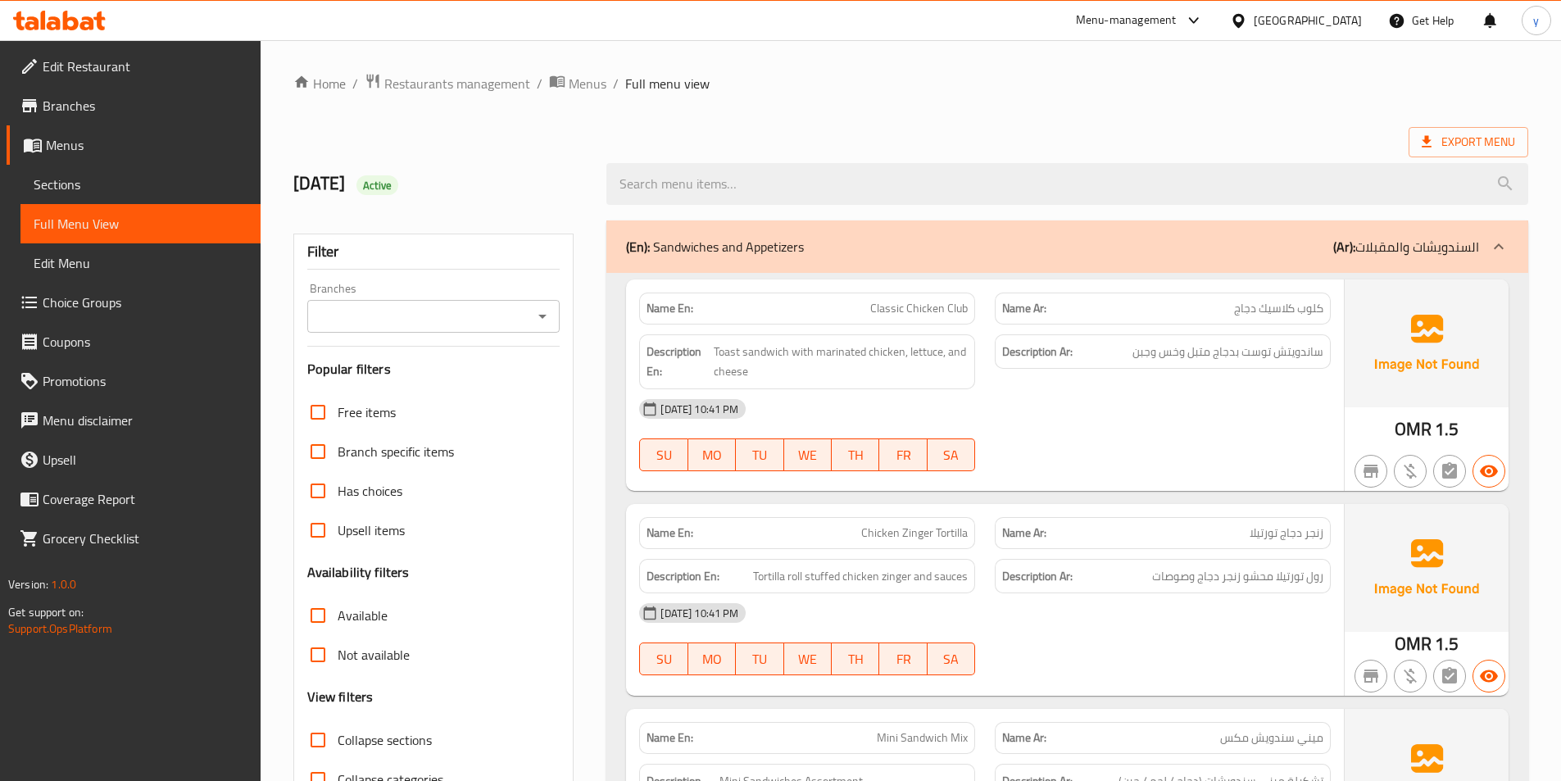
click at [70, 35] on div at bounding box center [59, 20] width 119 height 33
click at [96, 23] on icon at bounding box center [59, 21] width 93 height 20
